Goal: Find specific page/section: Find specific page/section

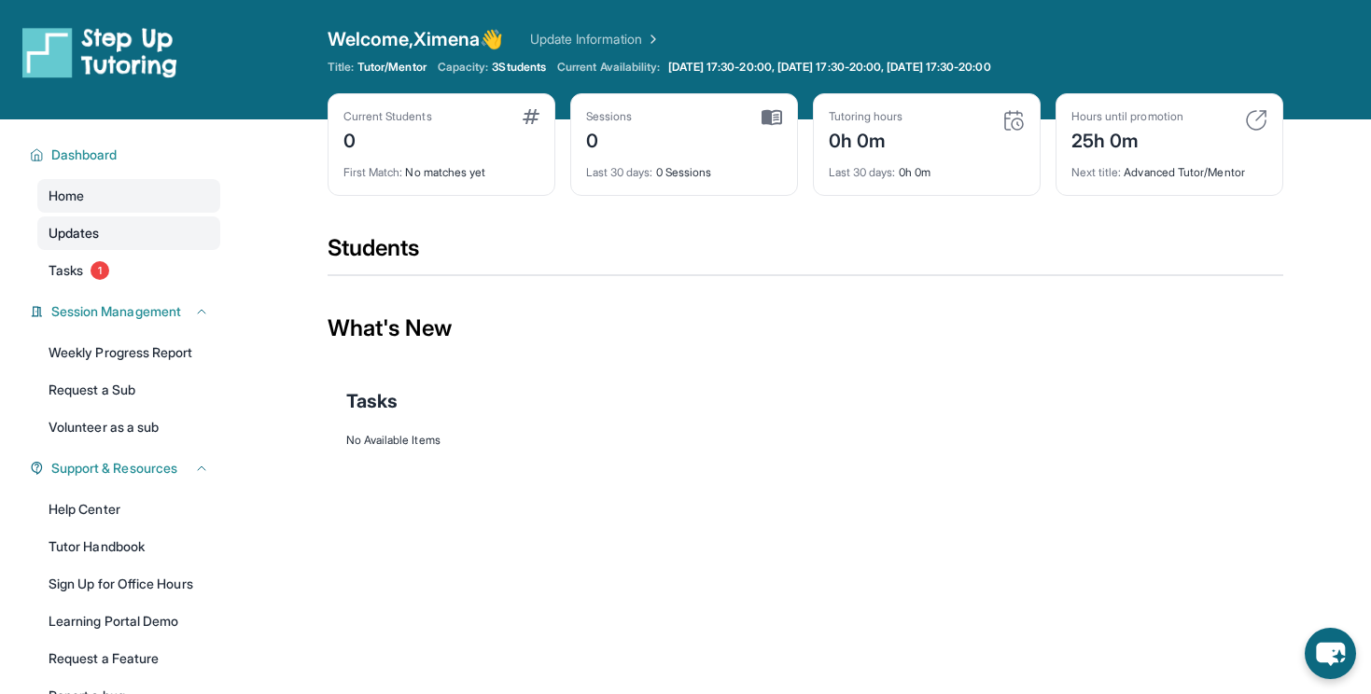
click at [89, 226] on span "Updates" at bounding box center [74, 233] width 51 height 19
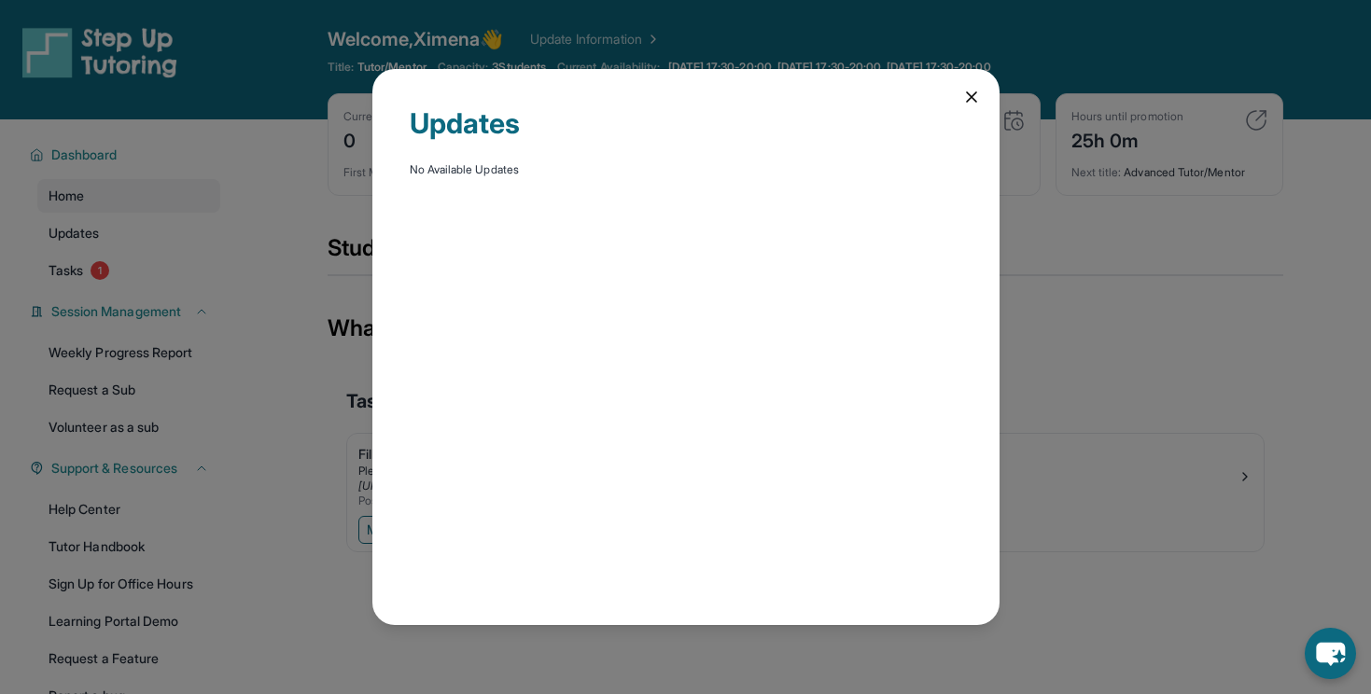
click at [979, 106] on div "Updates No Available Updates" at bounding box center [685, 346] width 627 height 555
click at [976, 102] on icon at bounding box center [971, 97] width 19 height 19
